Goal: Information Seeking & Learning: Learn about a topic

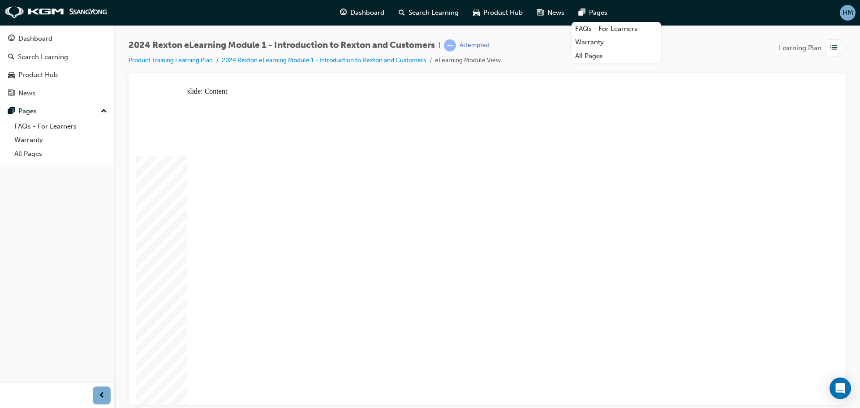
drag, startPoint x: 345, startPoint y: 291, endPoint x: 388, endPoint y: 297, distance: 43.1
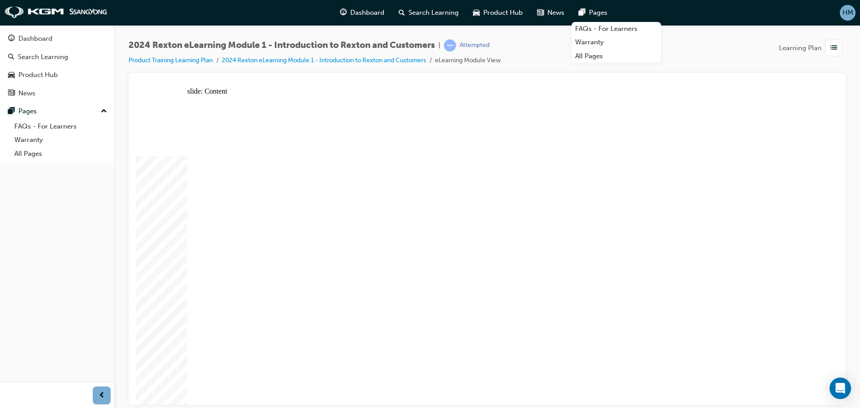
drag, startPoint x: 499, startPoint y: 300, endPoint x: 515, endPoint y: 300, distance: 15.7
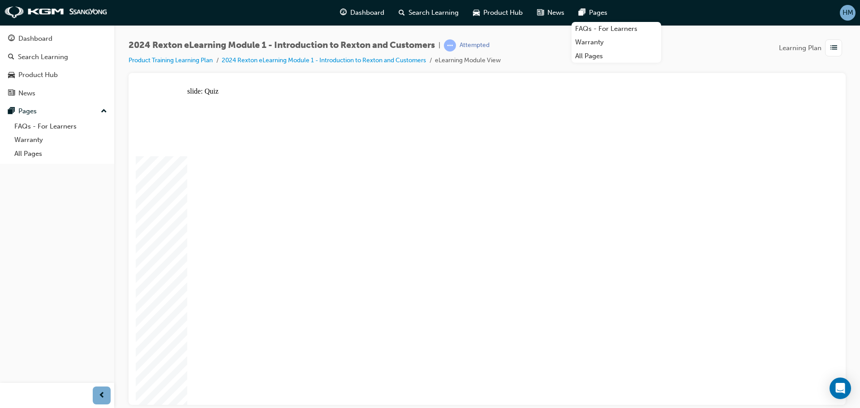
radio input "true"
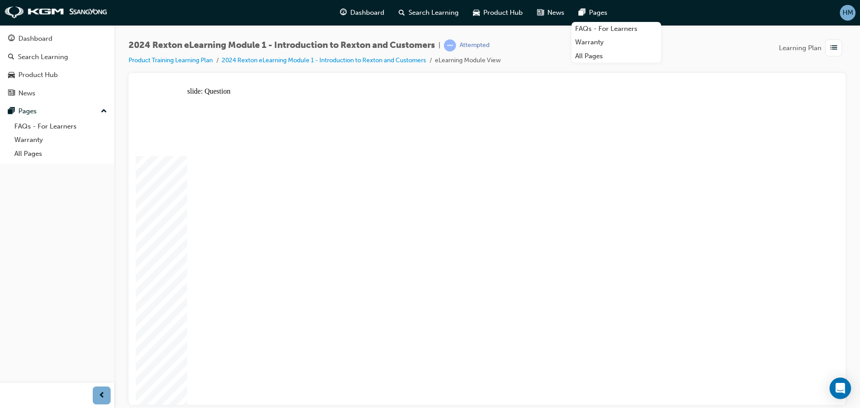
radio input "true"
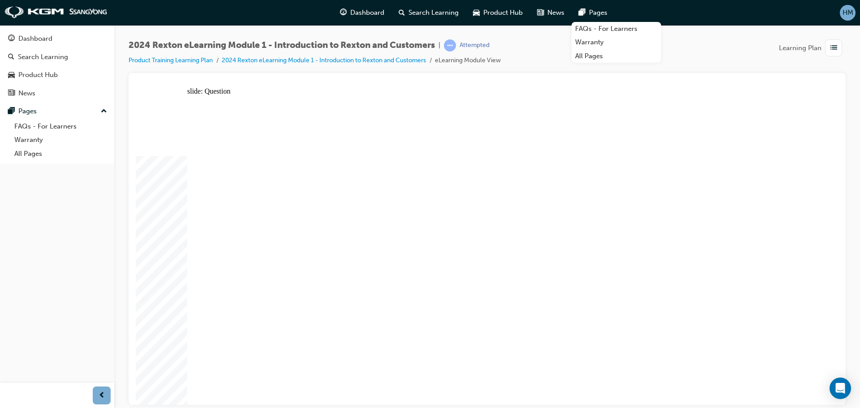
radio input "true"
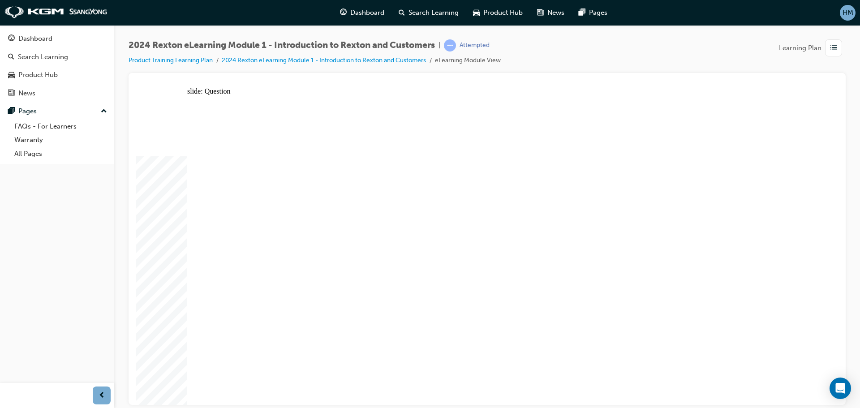
radio input "true"
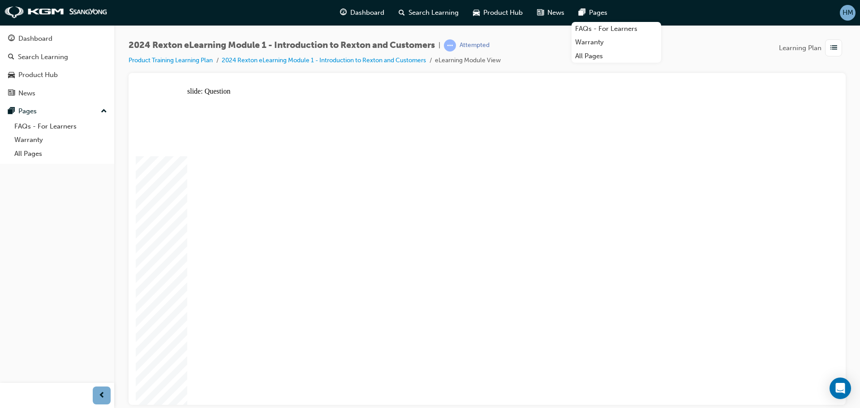
radio input "false"
radio input "true"
radio input "false"
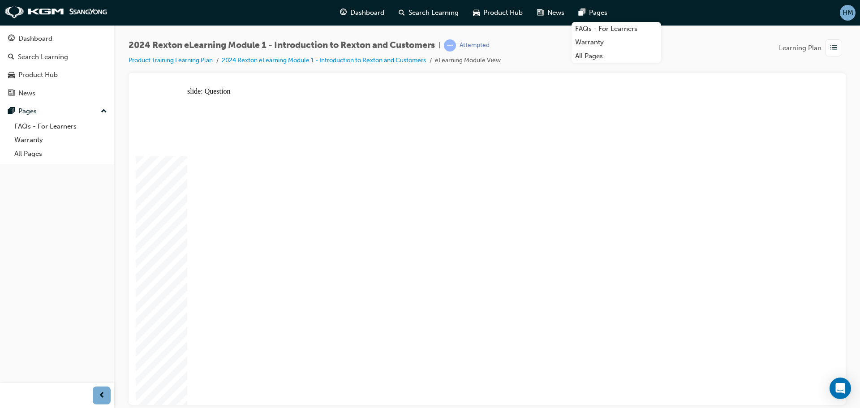
radio input "false"
radio input "true"
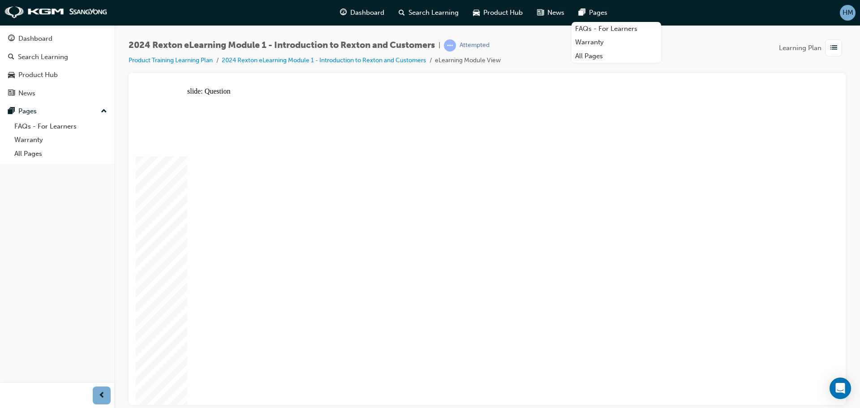
radio input "false"
radio input "true"
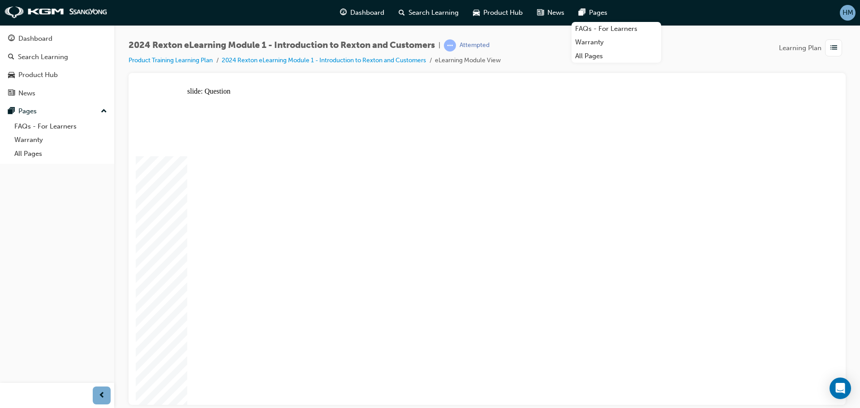
radio input "true"
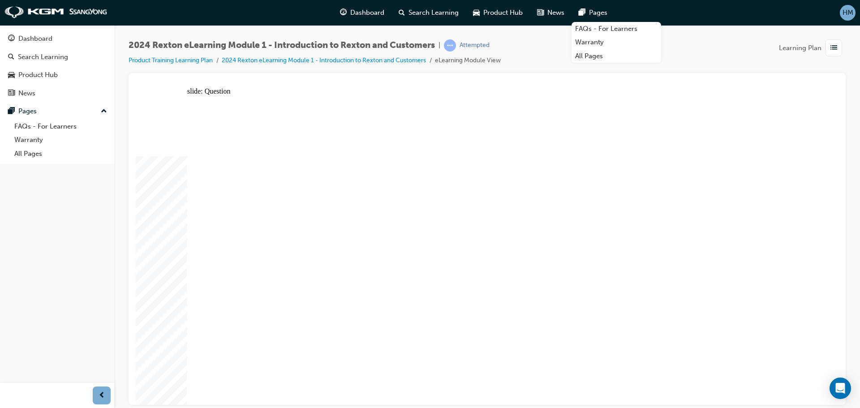
radio input "true"
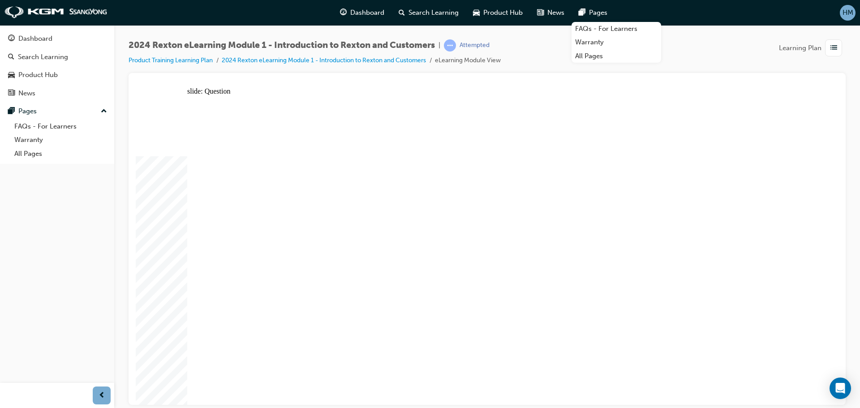
radio input "true"
radio input "false"
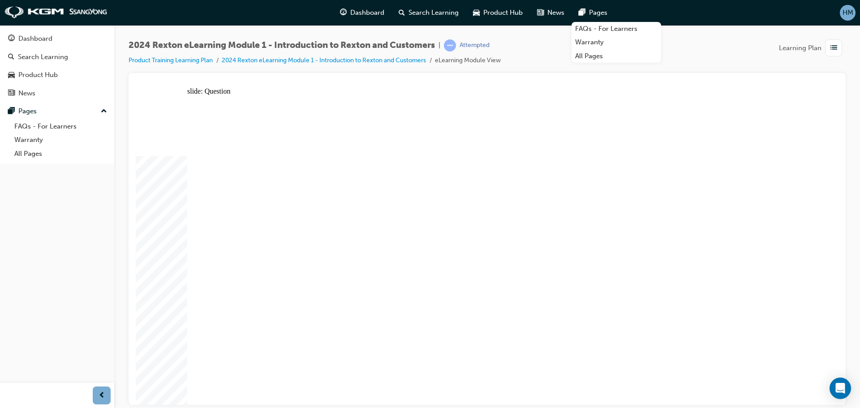
radio input "true"
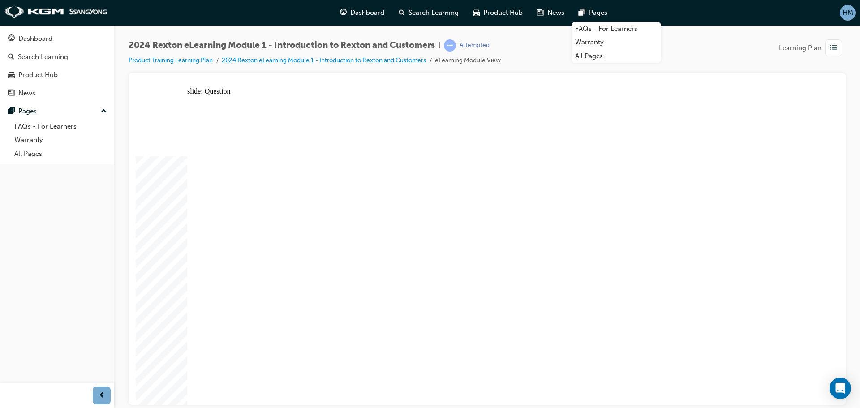
radio input "true"
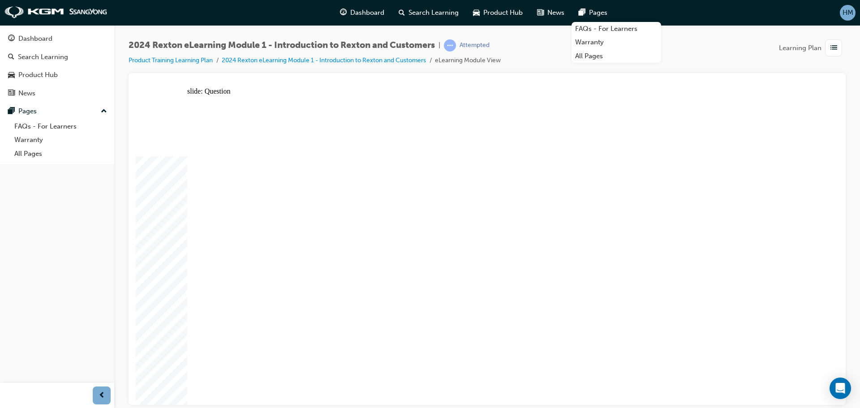
radio input "true"
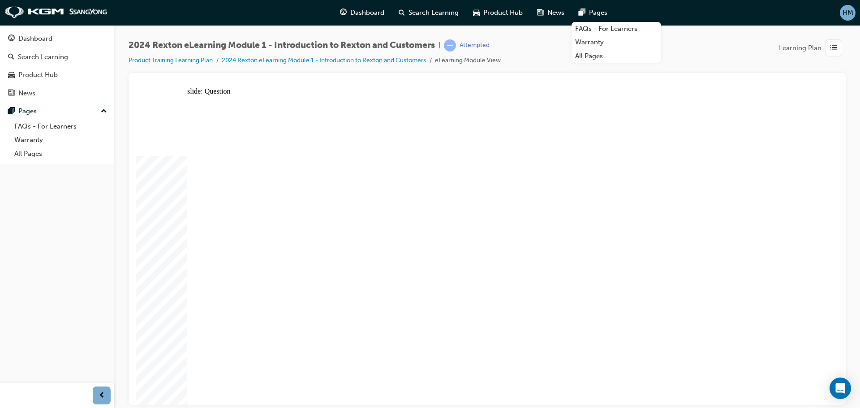
radio input "true"
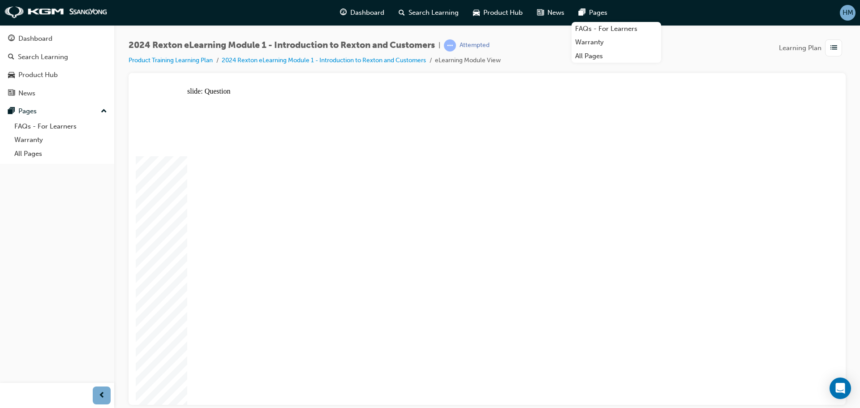
radio input "true"
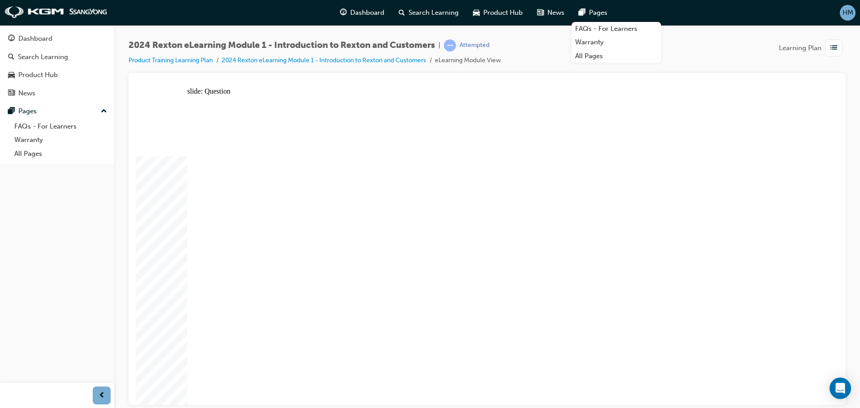
radio input "true"
